Goal: Transaction & Acquisition: Download file/media

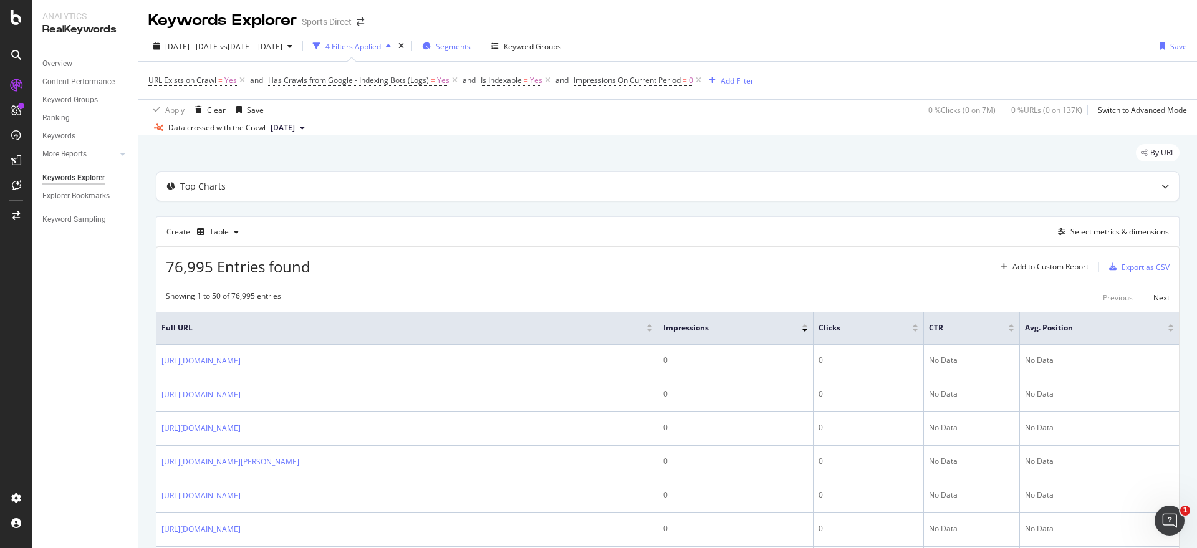
click at [471, 46] on span "Segments" at bounding box center [453, 46] width 35 height 11
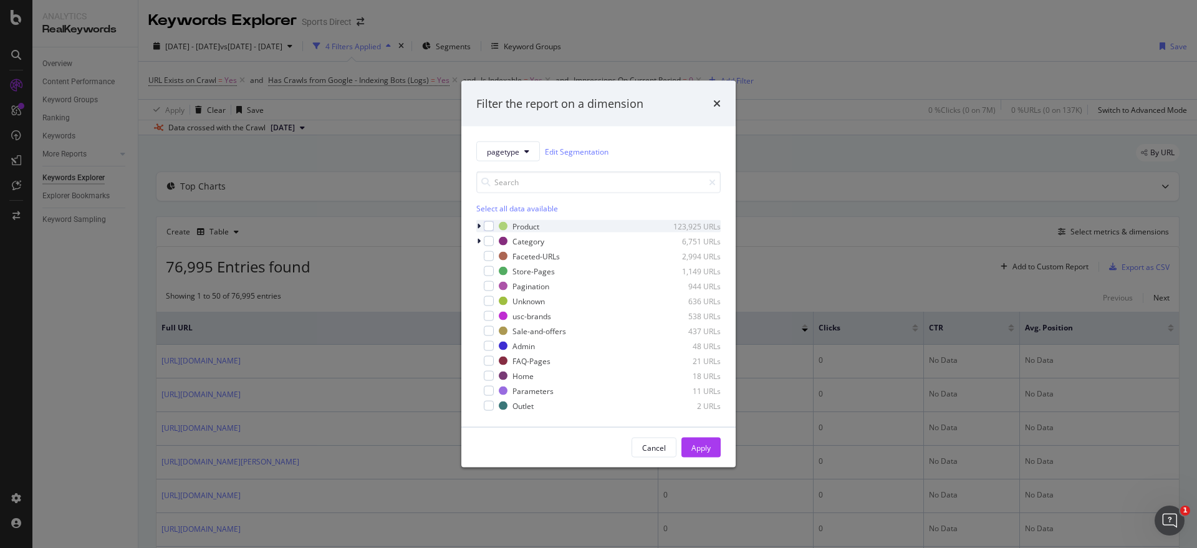
click at [495, 225] on div "Product 123,925 URLs" at bounding box center [598, 226] width 244 height 12
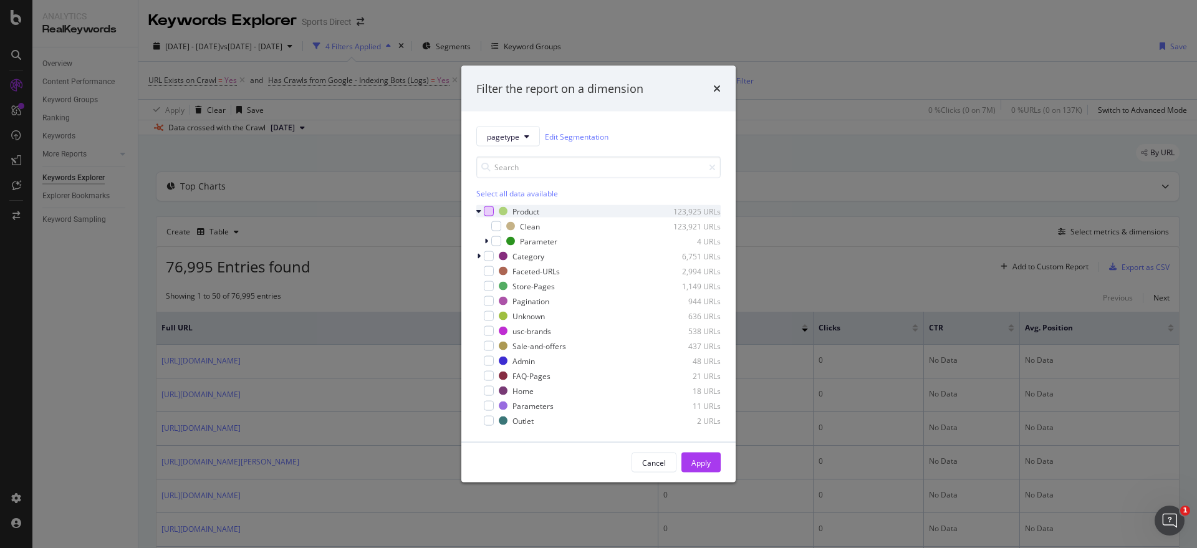
click at [489, 210] on div "modal" at bounding box center [489, 211] width 10 height 10
click at [505, 195] on div "Select all data available" at bounding box center [598, 193] width 244 height 11
click at [491, 210] on icon "modal" at bounding box center [489, 211] width 6 height 6
click at [492, 299] on div "modal" at bounding box center [489, 301] width 10 height 10
click at [690, 455] on button "Apply" at bounding box center [701, 463] width 39 height 20
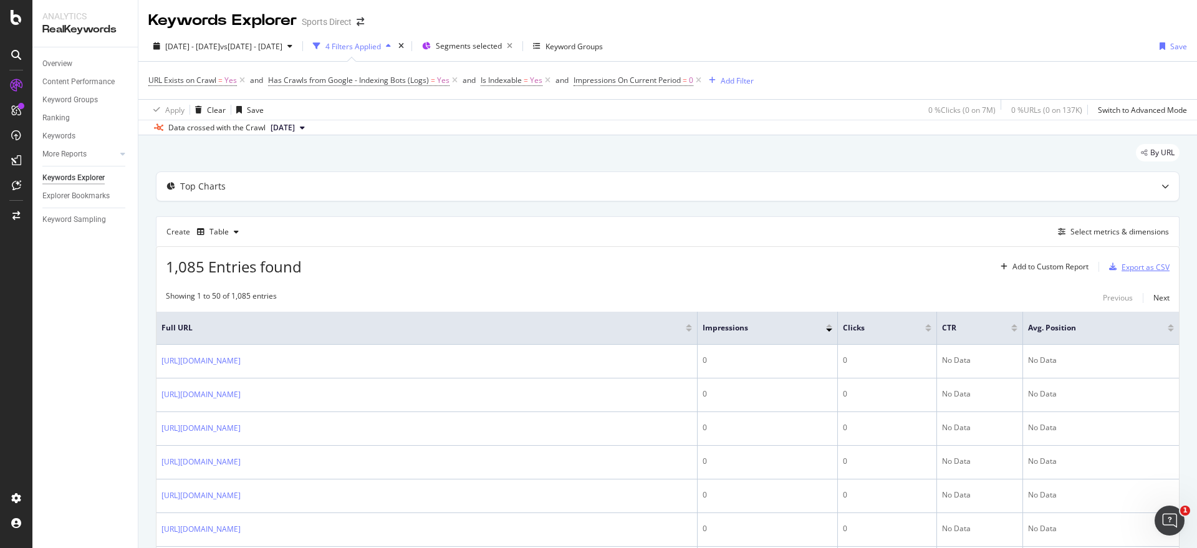
click at [1132, 264] on div "Export as CSV" at bounding box center [1146, 267] width 48 height 11
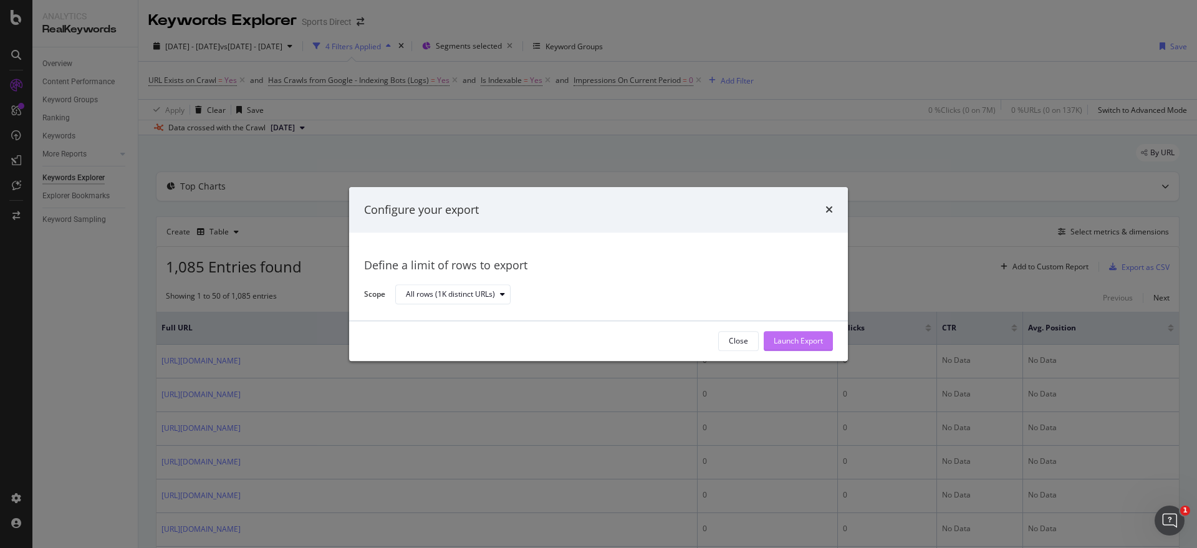
click at [809, 334] on div "Launch Export" at bounding box center [798, 341] width 49 height 19
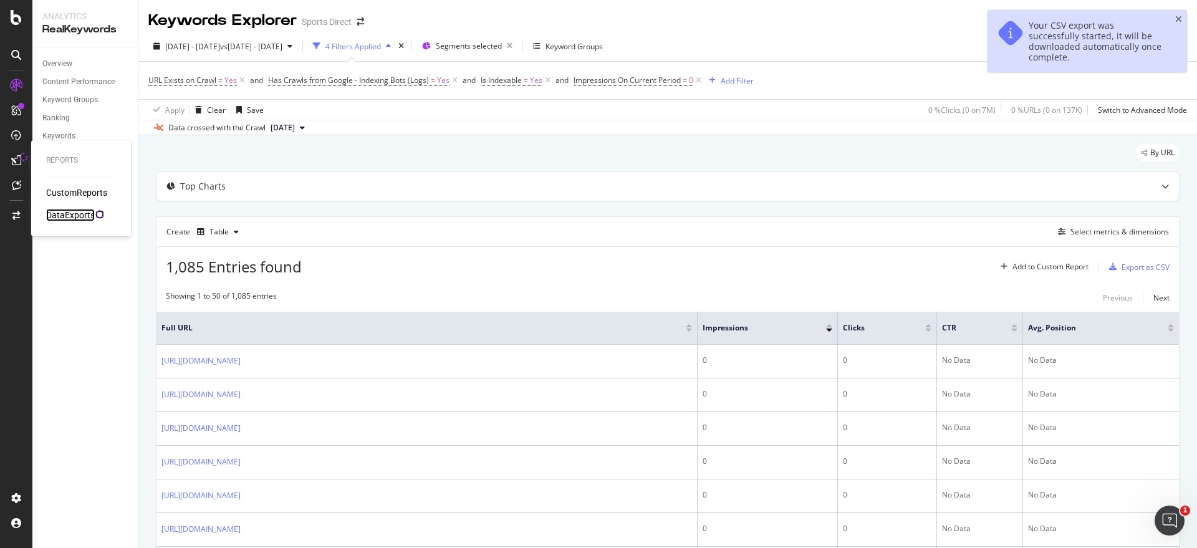
click at [62, 213] on div "DataExports" at bounding box center [70, 215] width 49 height 12
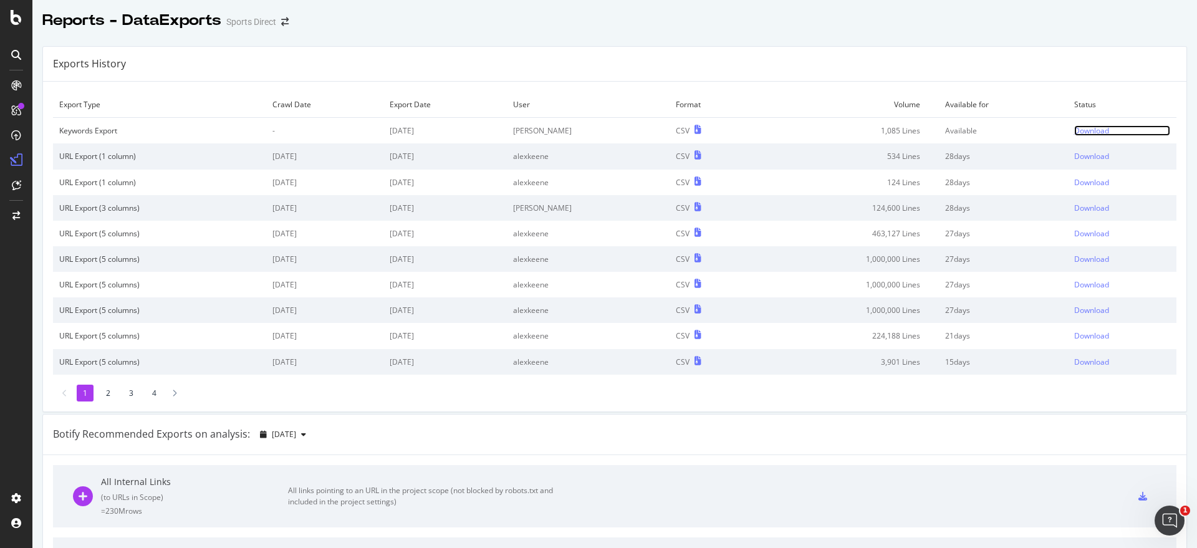
click at [1074, 128] on div "Download" at bounding box center [1091, 130] width 35 height 11
